Goal: Find specific page/section: Find specific page/section

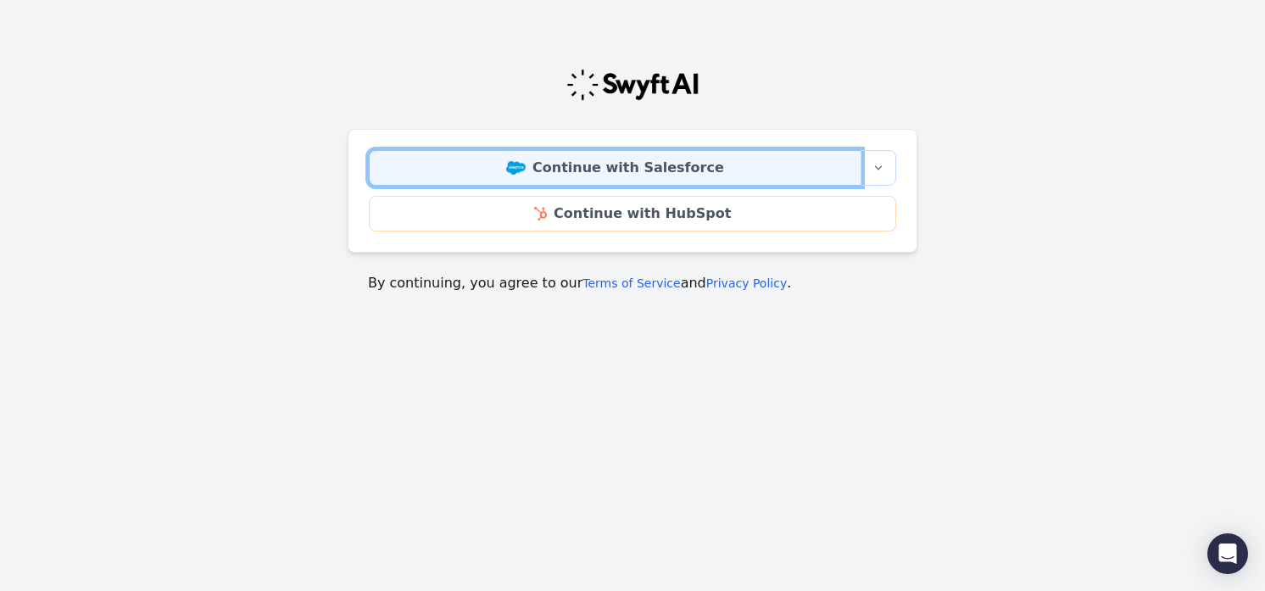
click at [600, 171] on link "Continue with Salesforce" at bounding box center [615, 168] width 493 height 36
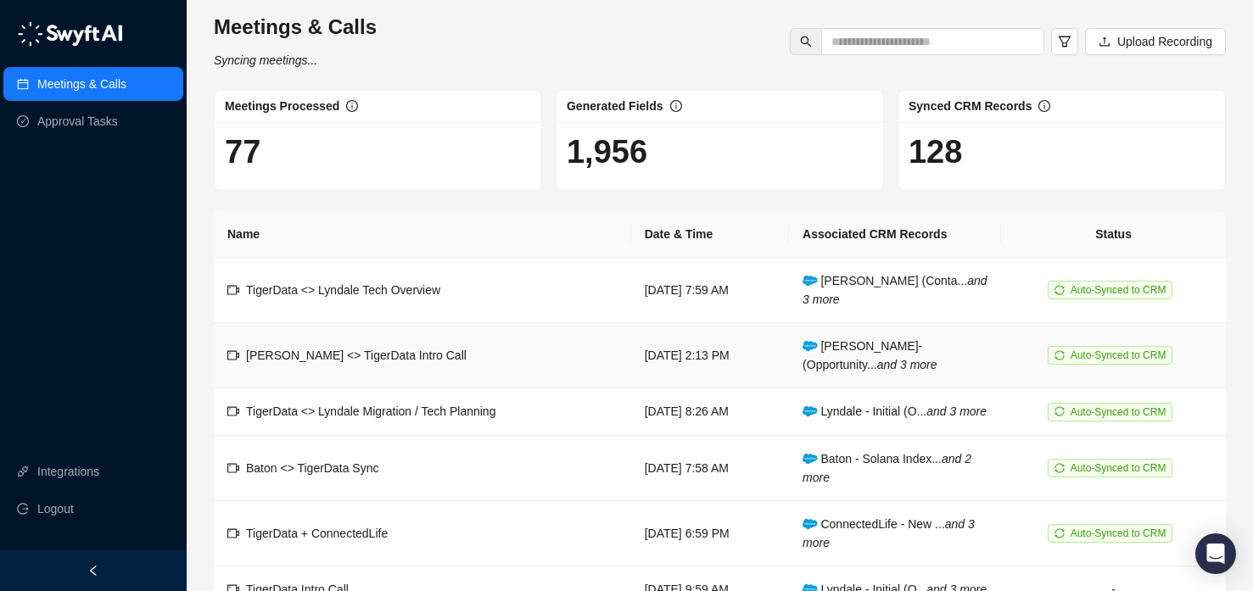
click at [355, 355] on span "[PERSON_NAME] <> TigerData Intro Call" at bounding box center [356, 356] width 221 height 14
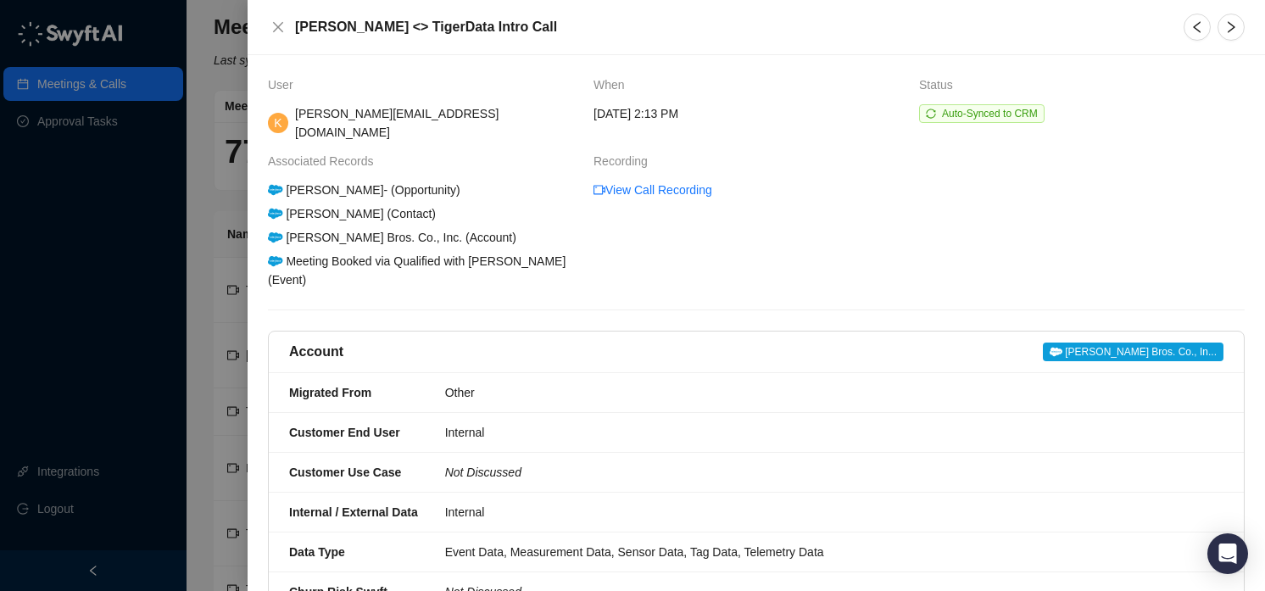
click at [125, 377] on div at bounding box center [632, 295] width 1265 height 591
